Goal: Navigation & Orientation: Find specific page/section

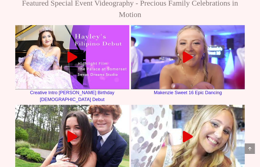
scroll to position [707, 0]
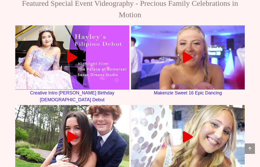
click at [70, 63] on icon at bounding box center [72, 57] width 11 height 11
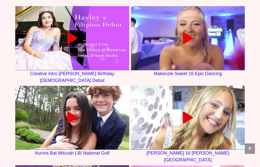
scroll to position [726, 0]
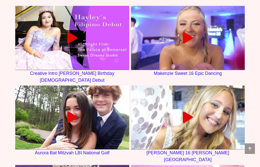
click at [41, 70] on link at bounding box center [72, 38] width 114 height 64
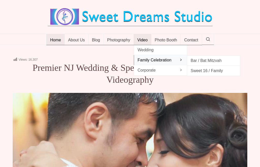
click at [176, 64] on link "Family Celebration" at bounding box center [160, 60] width 53 height 10
click at [207, 64] on span "Bar / Bat Mitzvah" at bounding box center [214, 60] width 46 height 7
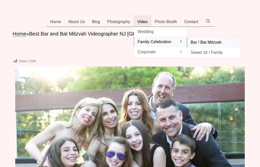
click at [205, 56] on span "Sweet 16 / Family" at bounding box center [214, 52] width 46 height 7
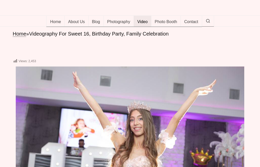
click at [53, 25] on span "Home" at bounding box center [55, 22] width 11 height 5
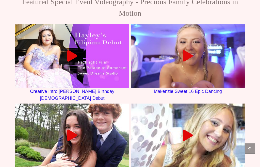
scroll to position [708, 0]
click at [74, 62] on icon at bounding box center [72, 55] width 11 height 11
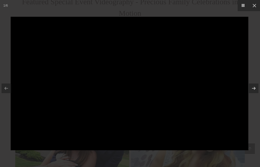
scroll to position [717, 0]
